Goal: Navigation & Orientation: Find specific page/section

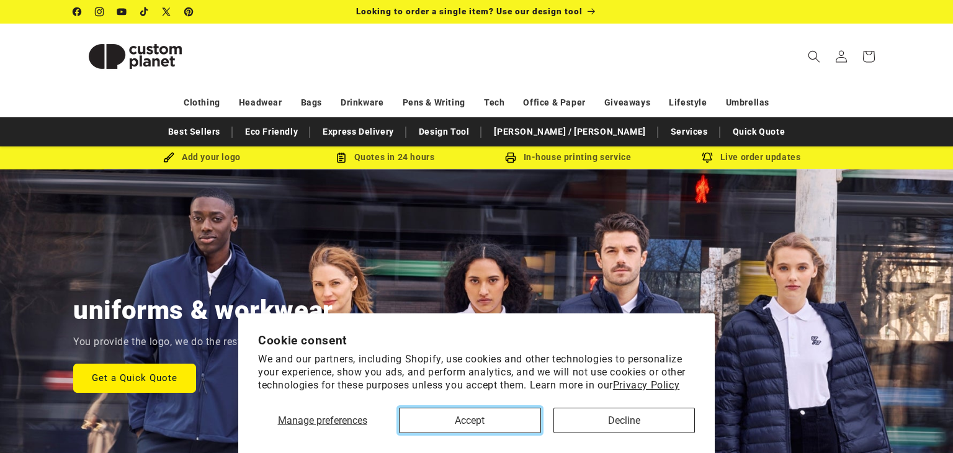
click at [503, 417] on button "Accept" at bounding box center [469, 419] width 141 height 25
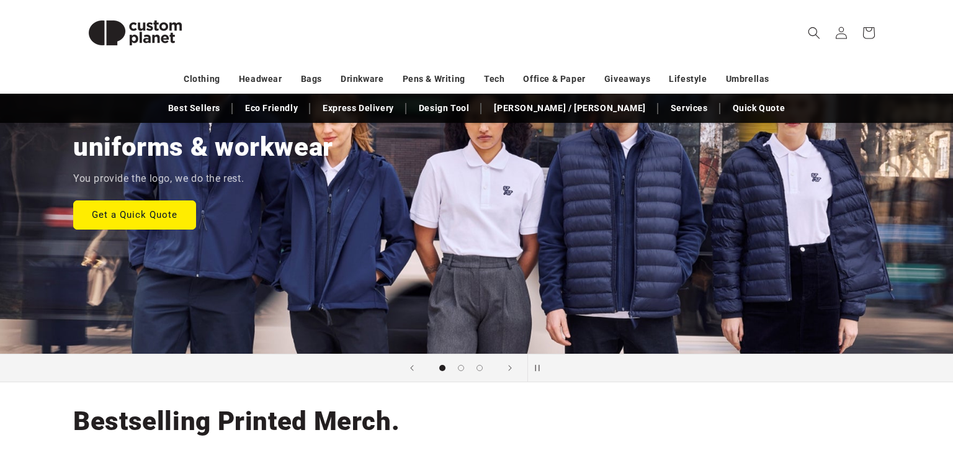
scroll to position [164, 0]
click at [459, 370] on span "Load slide 2 of 3" at bounding box center [461, 366] width 7 height 7
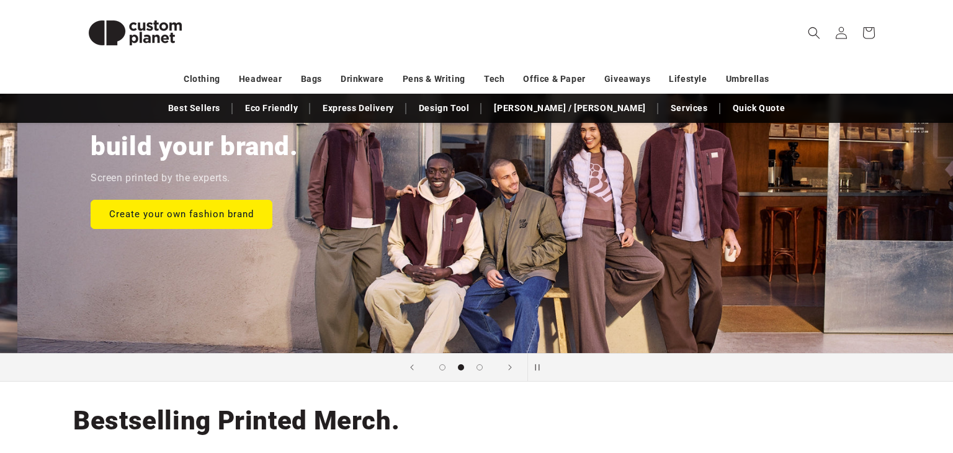
scroll to position [0, 953]
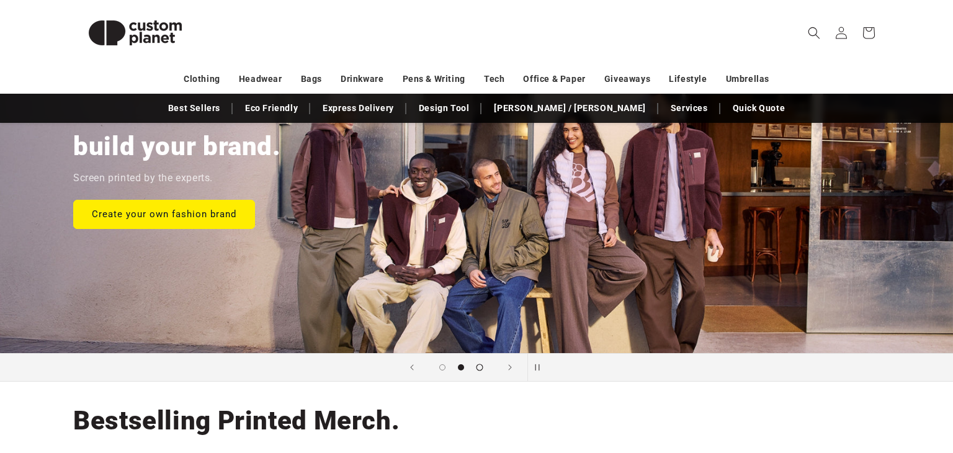
click at [486, 367] on button "Load slide 3 of 3" at bounding box center [479, 367] width 19 height 19
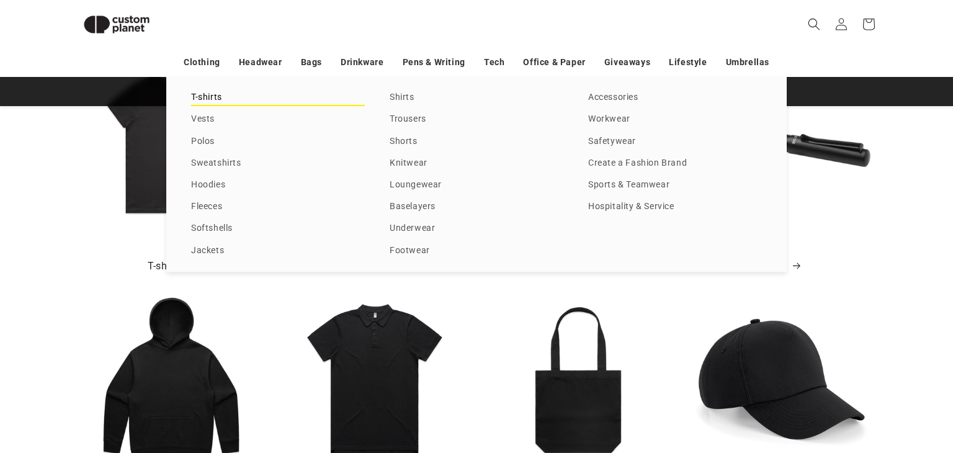
click at [207, 102] on link "T-shirts" at bounding box center [278, 97] width 174 height 17
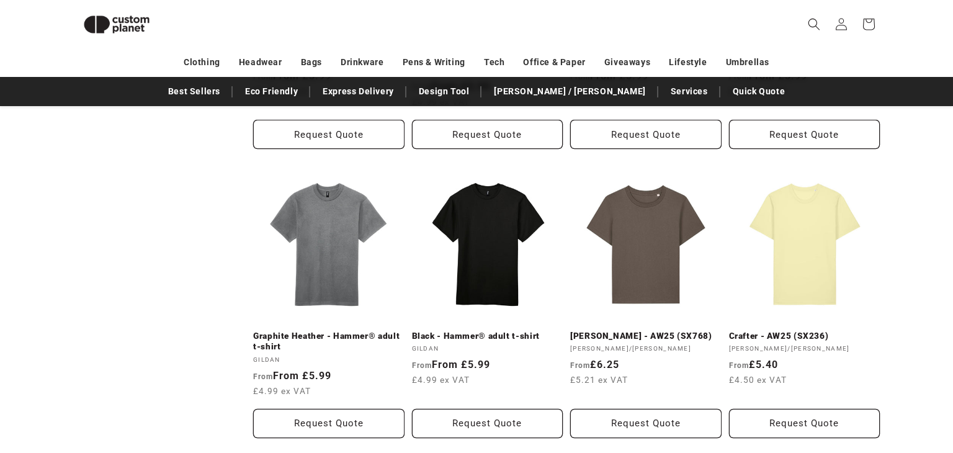
scroll to position [953, 0]
click at [136, 30] on img at bounding box center [116, 24] width 87 height 39
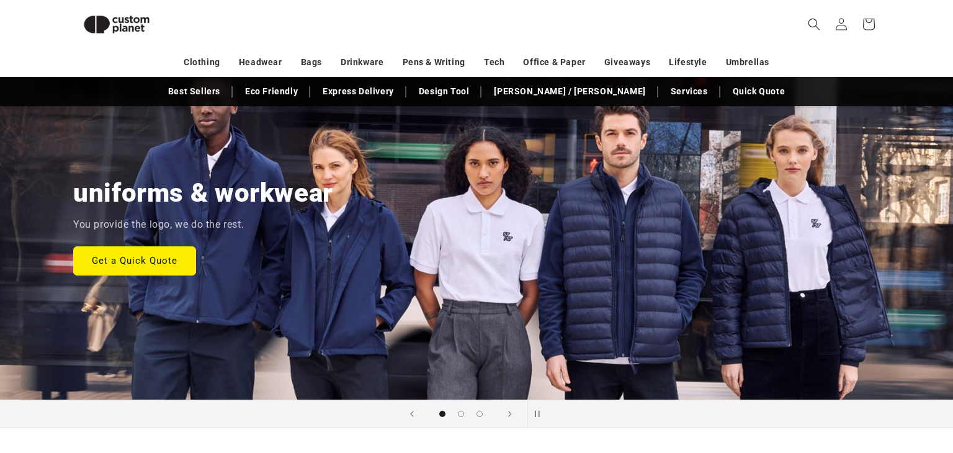
scroll to position [100, 0]
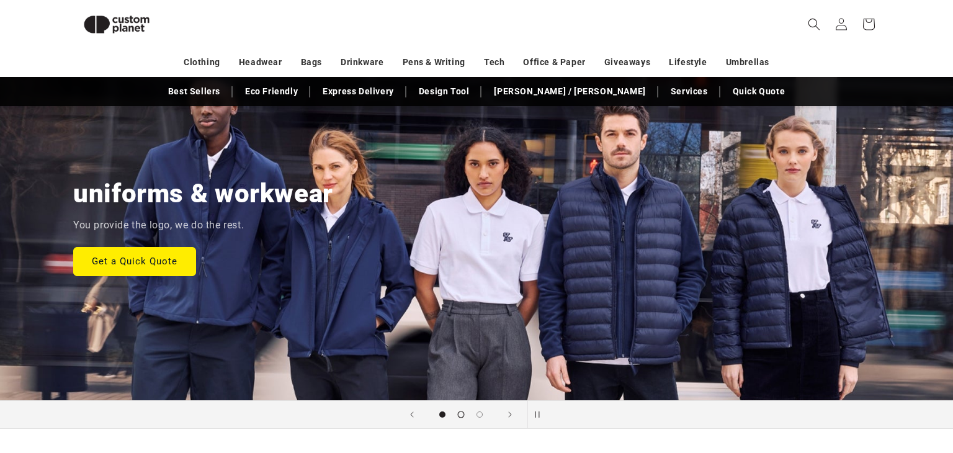
click at [466, 411] on button "Load slide 2 of 3" at bounding box center [461, 414] width 19 height 19
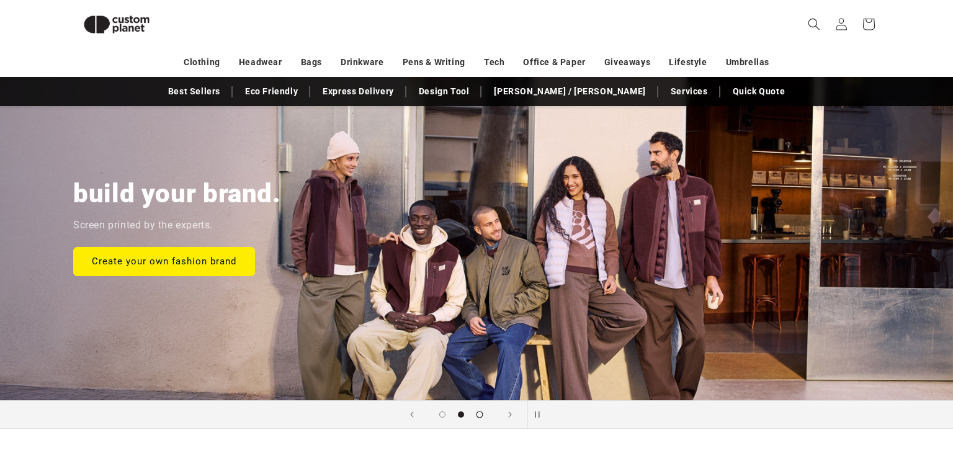
click at [478, 413] on span "Load slide 3 of 3" at bounding box center [479, 414] width 7 height 7
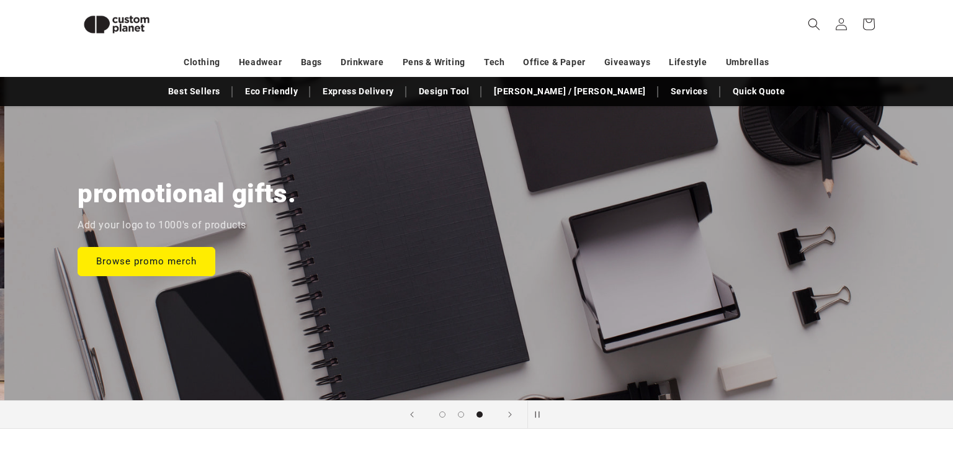
scroll to position [0, 1905]
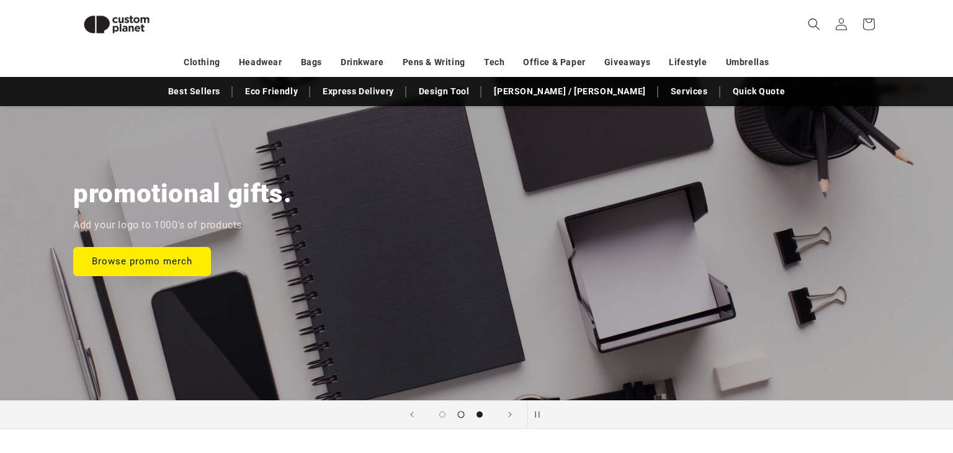
click at [461, 412] on span "Load slide 2 of 3" at bounding box center [461, 414] width 7 height 7
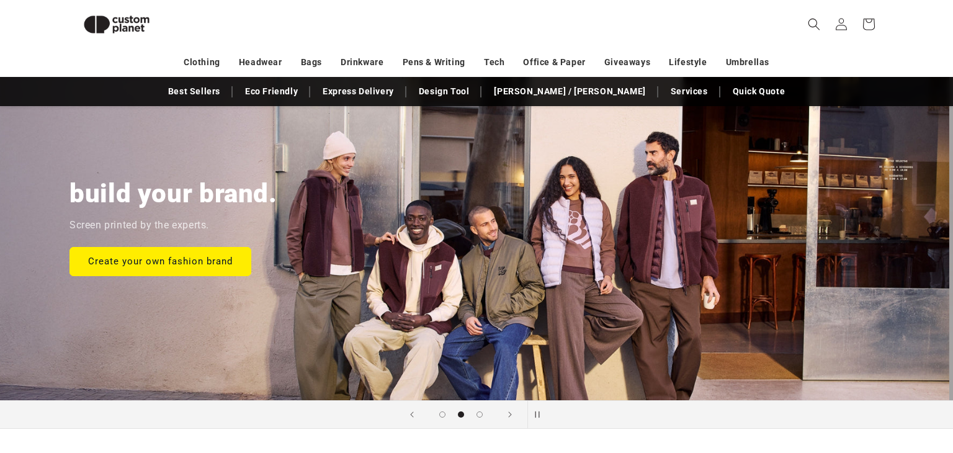
scroll to position [0, 953]
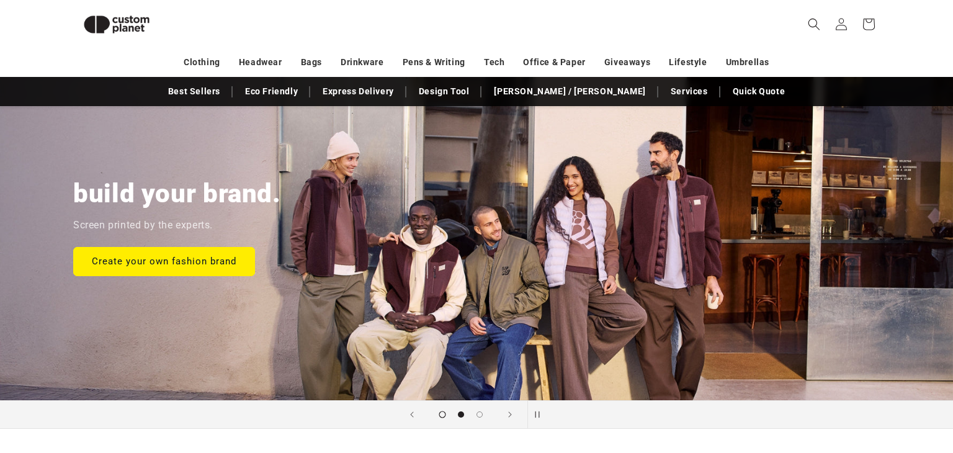
click at [443, 417] on button "Load slide 1 of 3" at bounding box center [442, 414] width 19 height 19
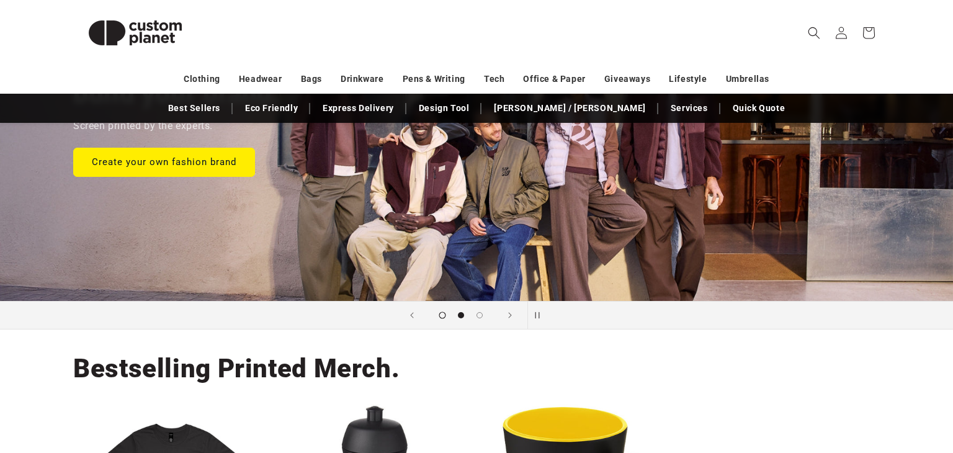
scroll to position [0, 0]
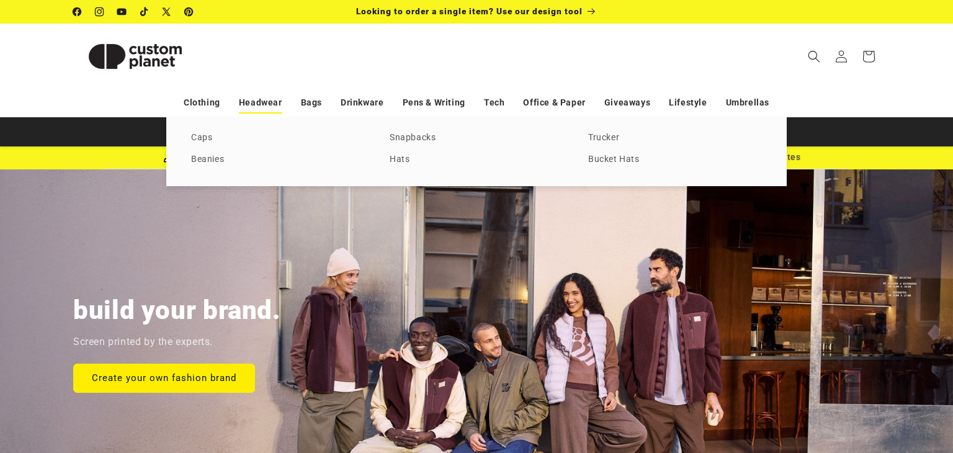
click at [277, 102] on link "Headwear" at bounding box center [260, 103] width 43 height 22
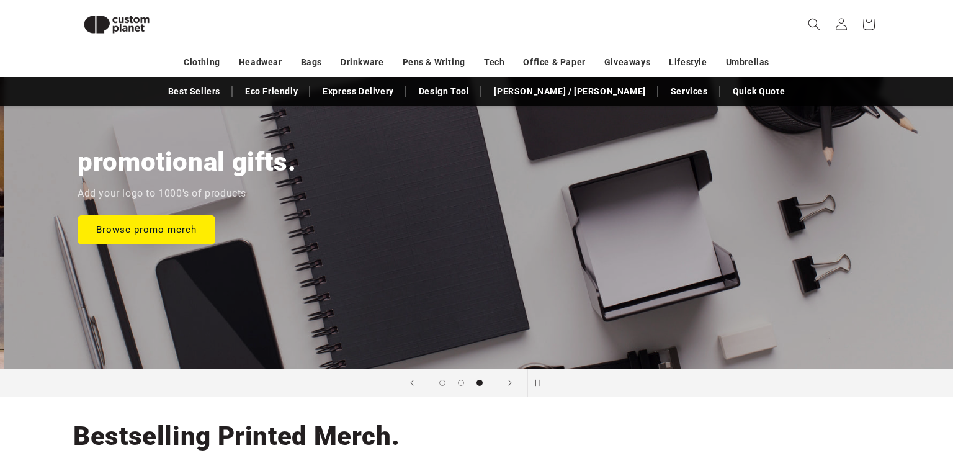
scroll to position [0, 1905]
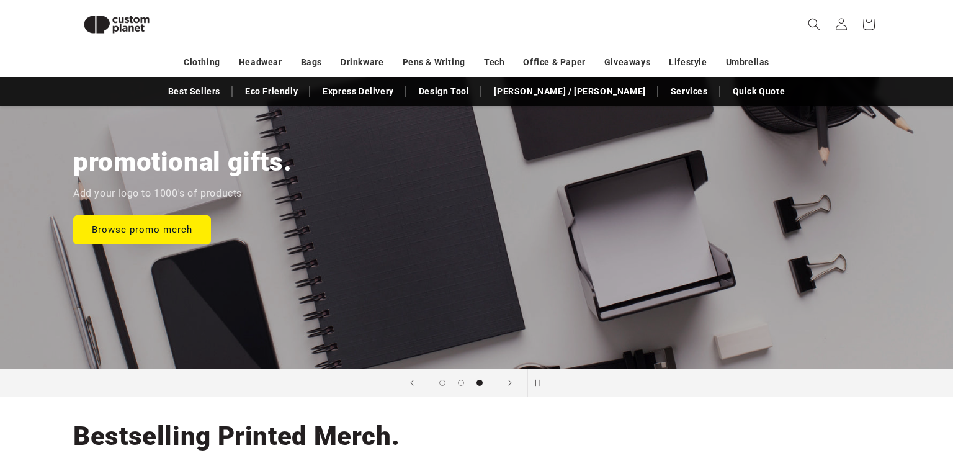
click at [121, 26] on img at bounding box center [116, 24] width 87 height 39
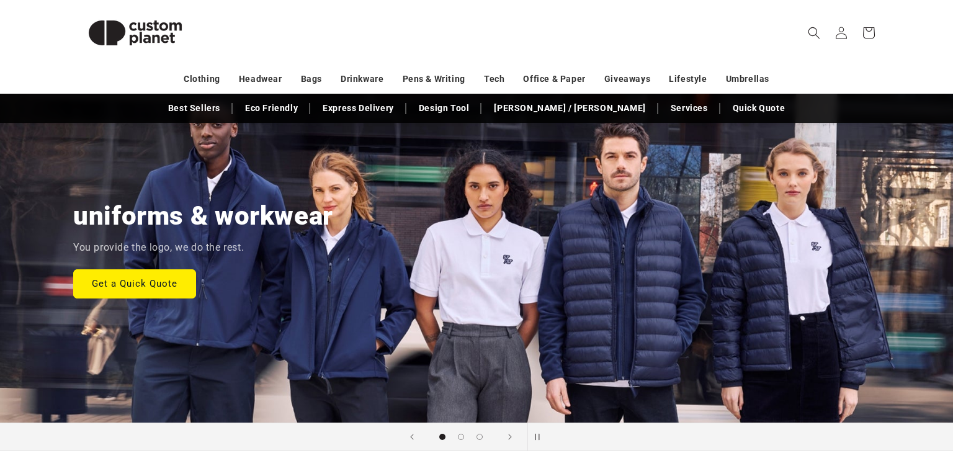
scroll to position [99, 0]
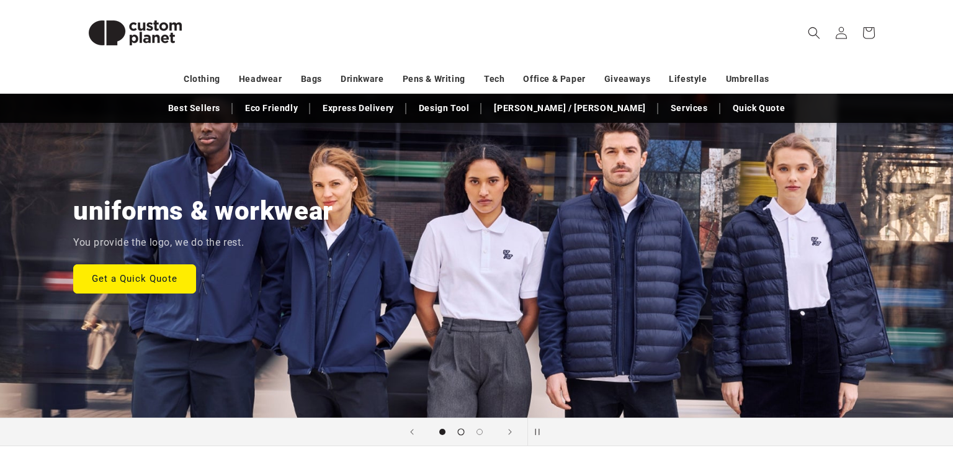
click at [461, 433] on span "Load slide 2 of 3" at bounding box center [461, 431] width 7 height 7
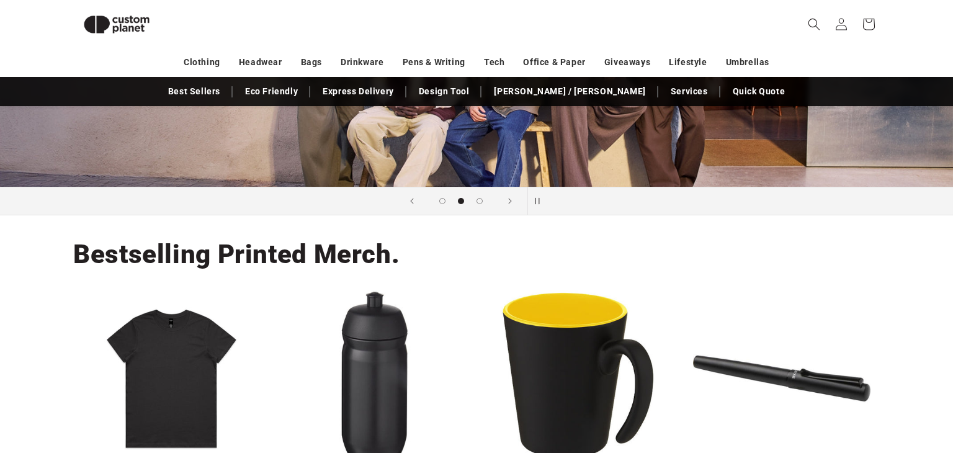
scroll to position [323, 0]
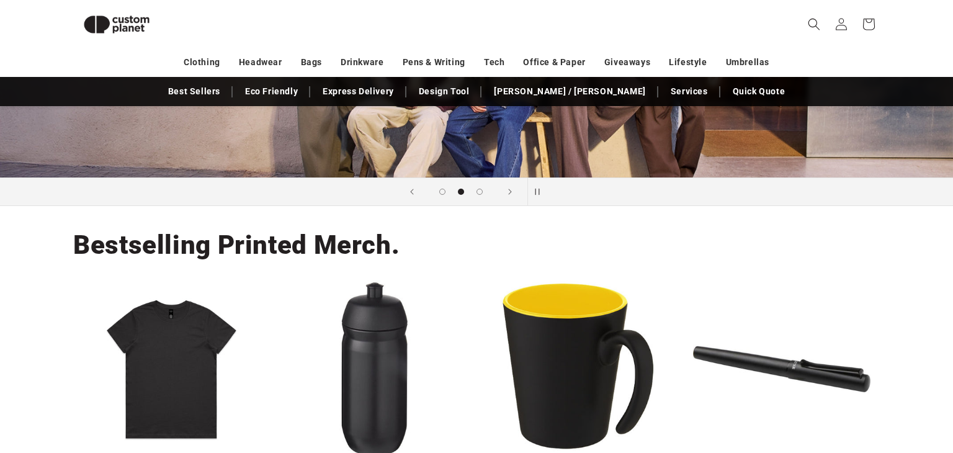
click at [675, 275] on div "Bestselling Printed Merch. T-shirts Bottles Cups Pens" at bounding box center [476, 361] width 868 height 310
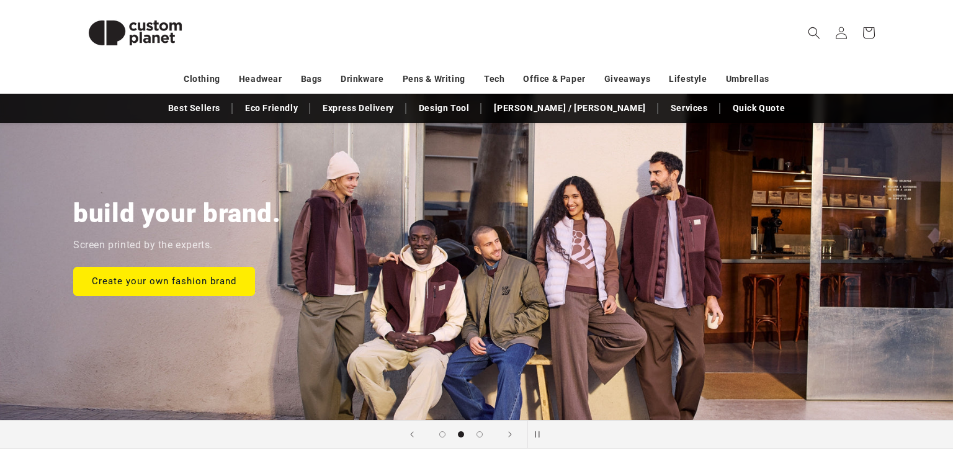
scroll to position [96, 0]
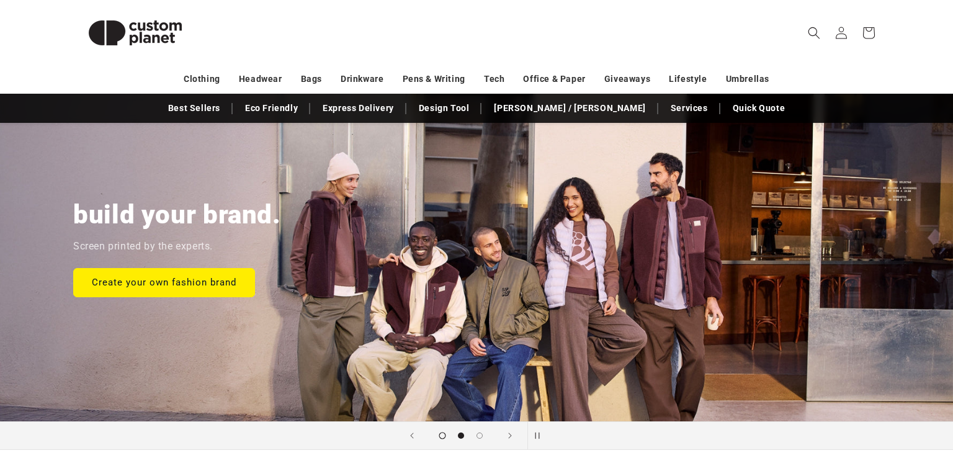
click at [445, 434] on span "Load slide 1 of 3" at bounding box center [442, 435] width 7 height 7
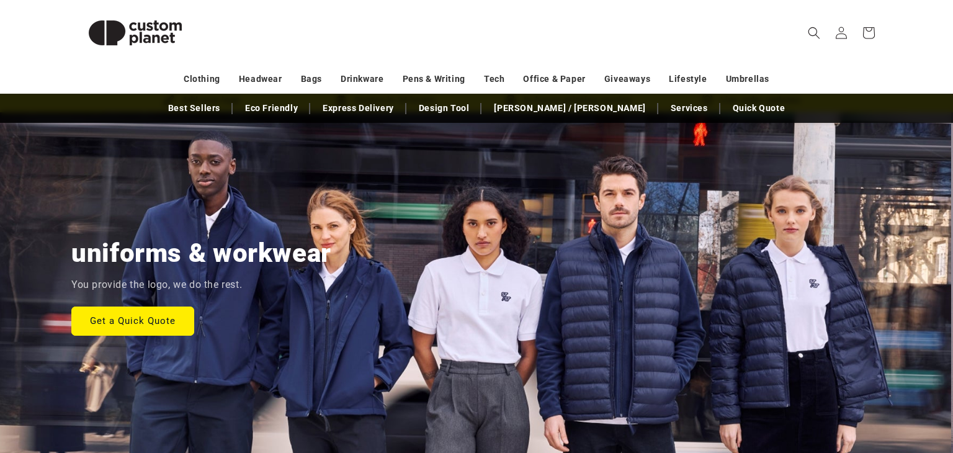
scroll to position [0, 0]
